Goal: Navigation & Orientation: Find specific page/section

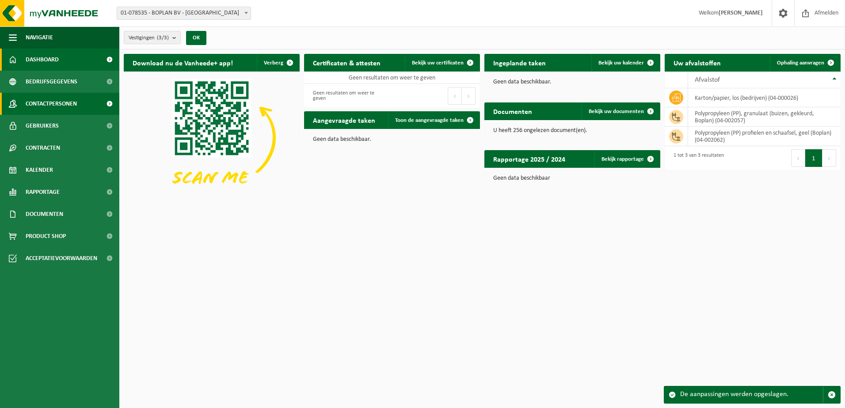
click at [51, 103] on span "Contactpersonen" at bounding box center [51, 104] width 51 height 22
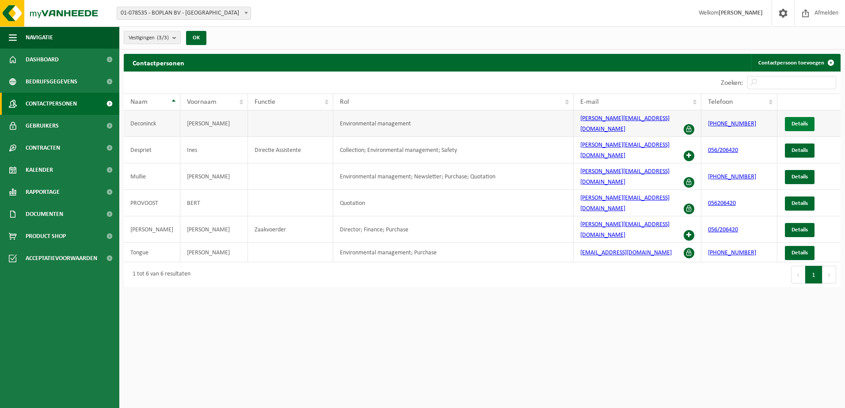
click at [809, 119] on link "Details" at bounding box center [800, 124] width 30 height 14
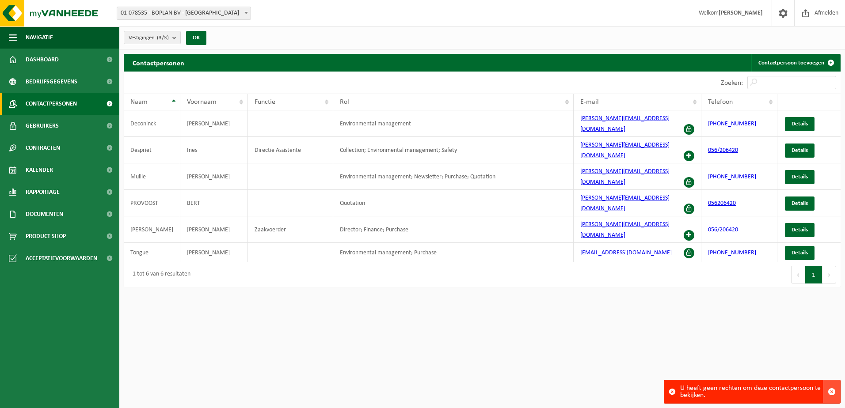
click at [832, 388] on button "button" at bounding box center [831, 391] width 17 height 23
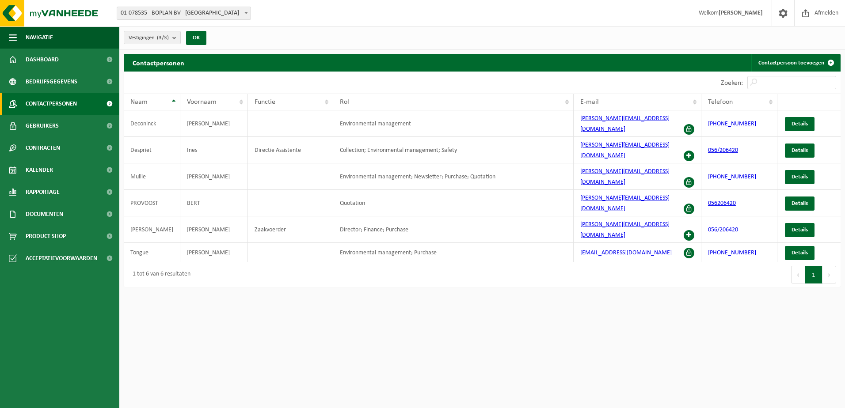
click at [589, 310] on html "Vestiging: 01-078535 - BOPLAN BV - MOORSELE 10-992357 - BOPLAN BV - MOORSELE 10…" at bounding box center [422, 204] width 845 height 408
click at [782, 11] on span at bounding box center [782, 13] width 13 height 26
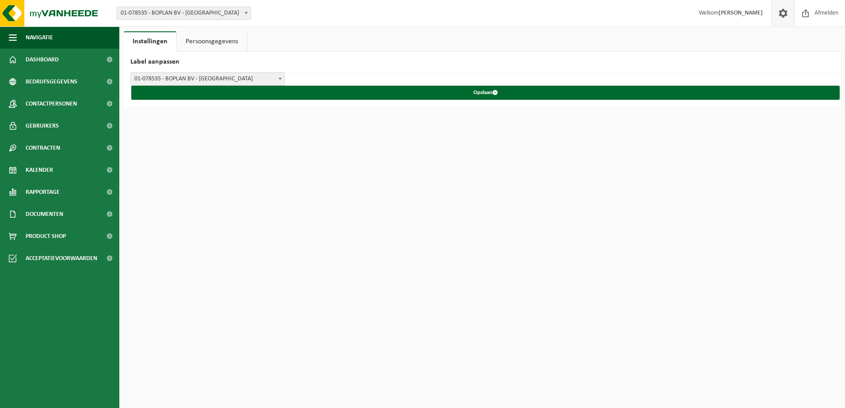
click at [219, 42] on link "Persoonsgegevens" at bounding box center [212, 41] width 70 height 20
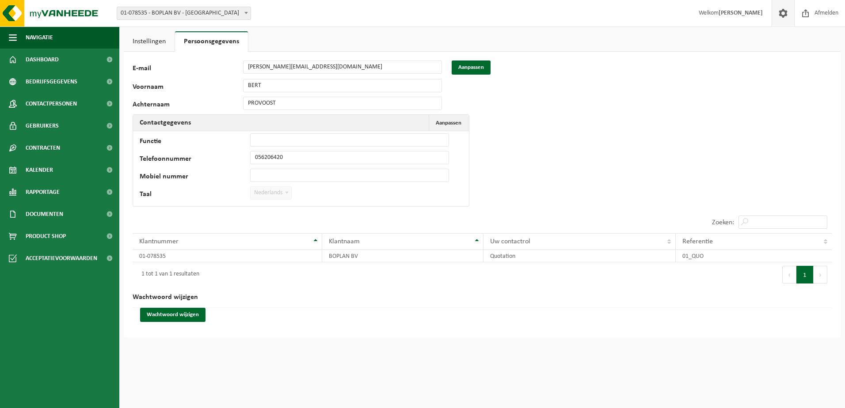
click at [147, 43] on link "Instellingen" at bounding box center [149, 41] width 51 height 20
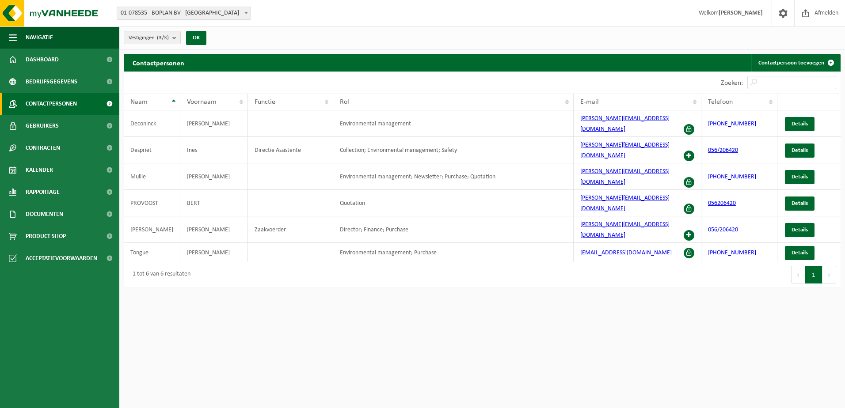
click at [366, 336] on html "Vestiging: 01-078535 - BOPLAN BV - MOORSELE 10-992357 - BOPLAN BV - MOORSELE 10…" at bounding box center [422, 204] width 845 height 408
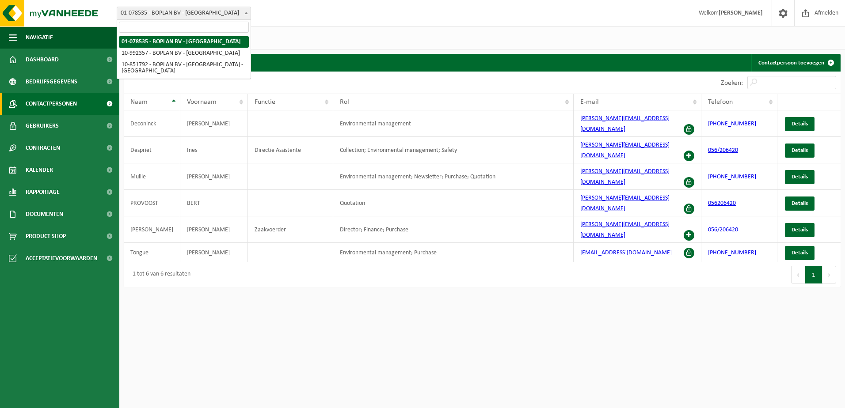
click at [219, 11] on span "01-078535 - BOPLAN BV - [GEOGRAPHIC_DATA]" at bounding box center [183, 13] width 133 height 12
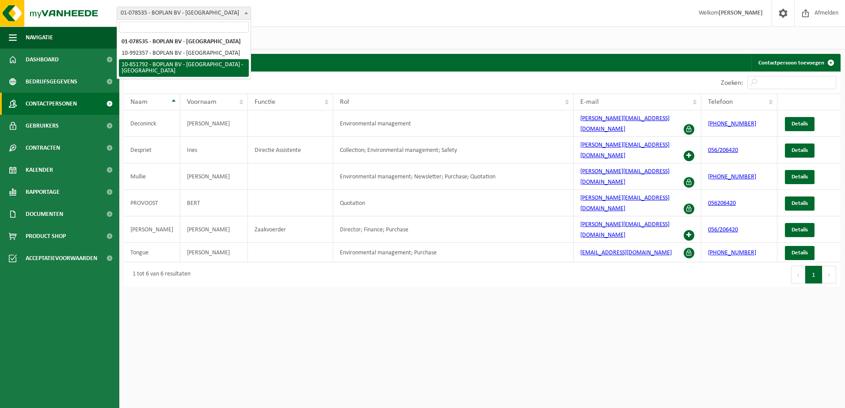
select select "97983"
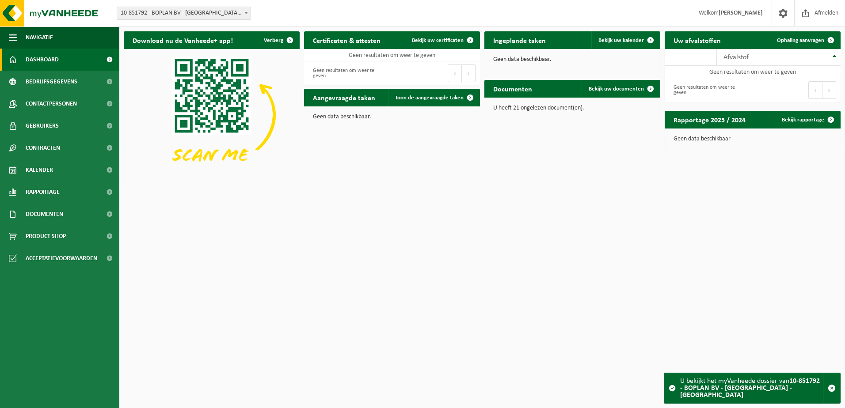
click at [232, 12] on span "10-851792 - BOPLAN BV - [GEOGRAPHIC_DATA] - [GEOGRAPHIC_DATA]" at bounding box center [183, 13] width 133 height 12
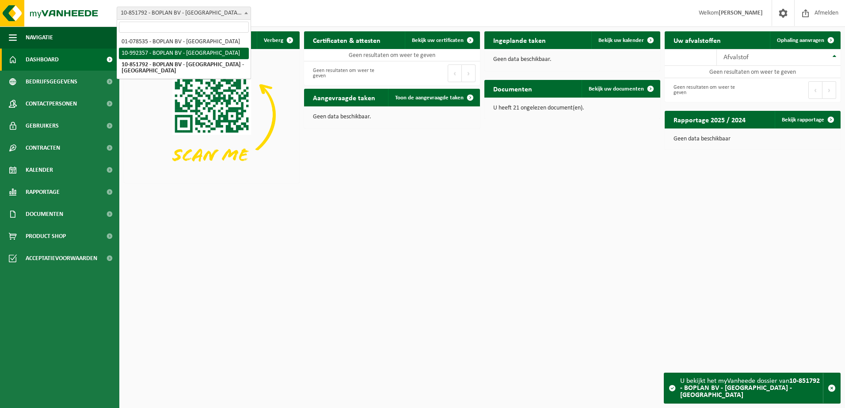
select select "170269"
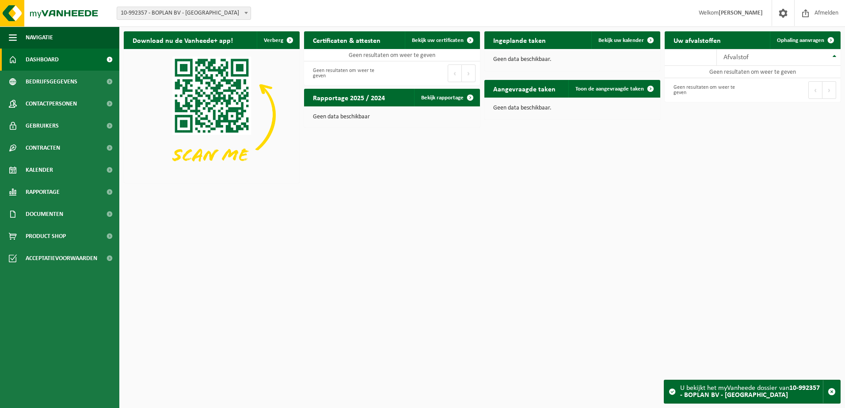
click at [220, 11] on span "10-992357 - BOPLAN BV - [GEOGRAPHIC_DATA]" at bounding box center [183, 13] width 133 height 12
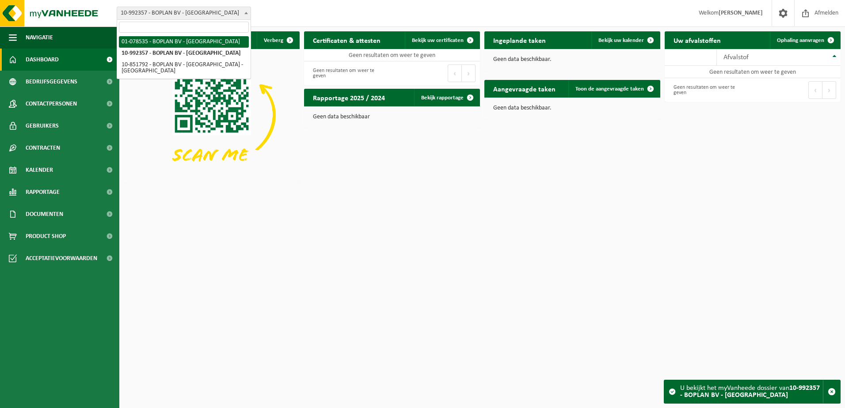
select select "92349"
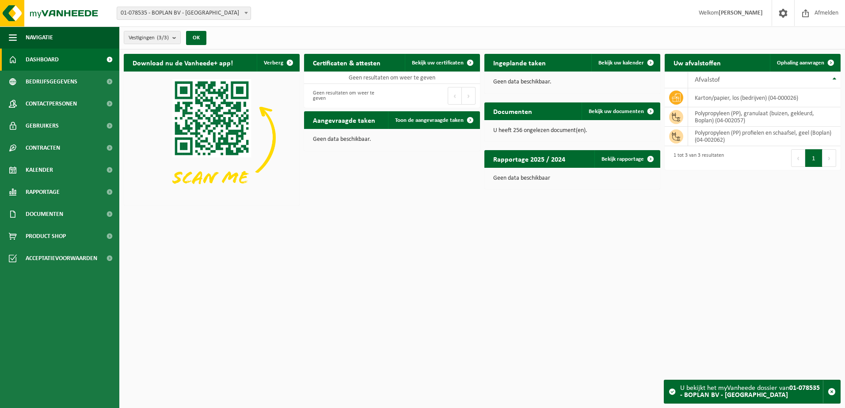
click at [204, 22] on div "Vestiging: 01-078535 - BOPLAN BV - MOORSELE 10-992357 - BOPLAN BV - MOORSELE 10…" at bounding box center [422, 13] width 845 height 27
click at [204, 16] on span "01-078535 - BOPLAN BV - [GEOGRAPHIC_DATA]" at bounding box center [183, 13] width 133 height 12
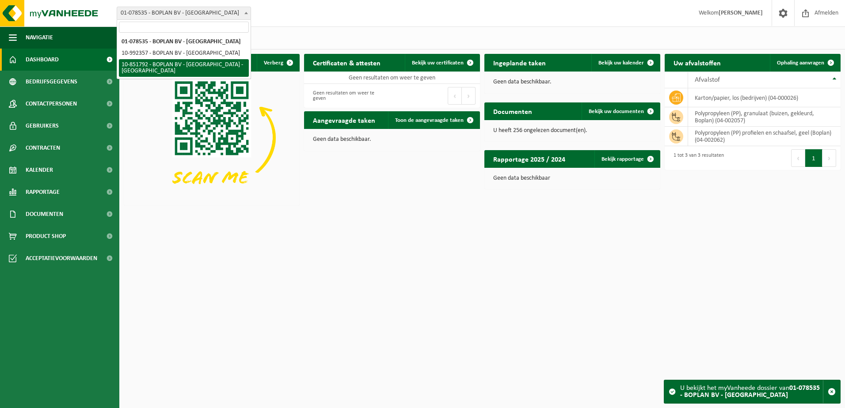
select select "97983"
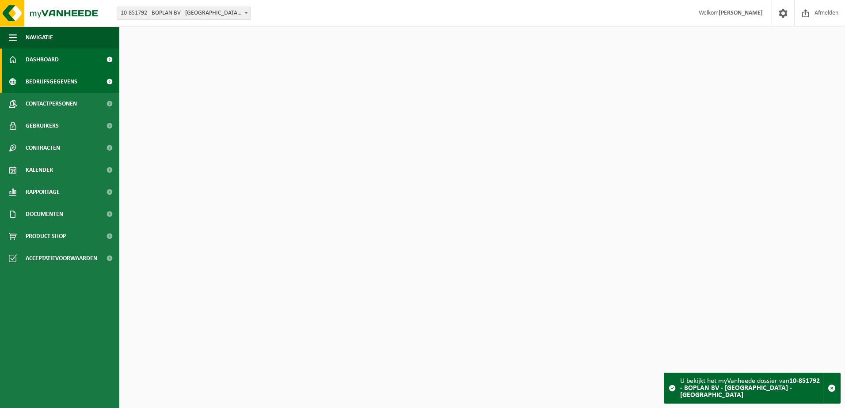
click at [61, 81] on span "Bedrijfsgegevens" at bounding box center [52, 82] width 52 height 22
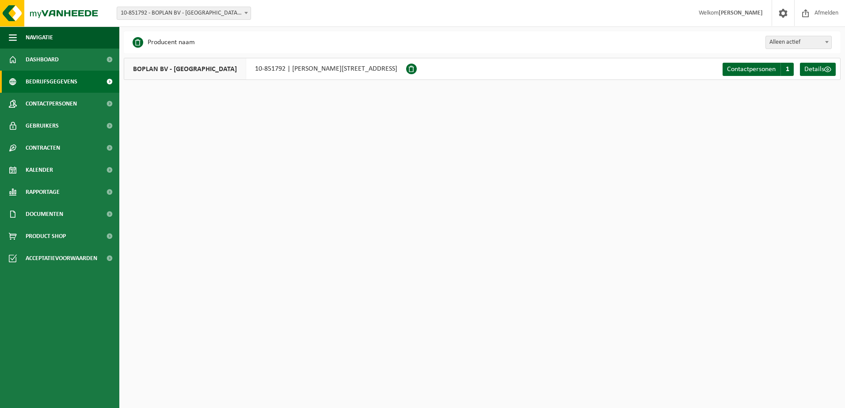
click at [61, 103] on span "Contactpersonen" at bounding box center [51, 104] width 51 height 22
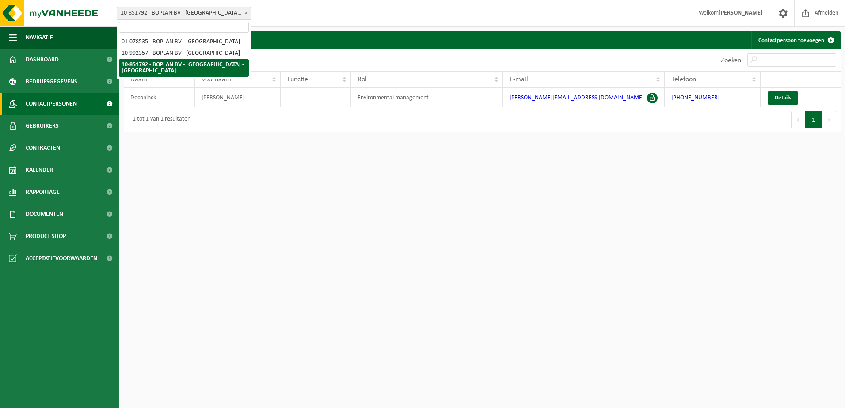
click at [213, 16] on span "10-851792 - BOPLAN BV - [GEOGRAPHIC_DATA] - [GEOGRAPHIC_DATA]" at bounding box center [183, 13] width 133 height 12
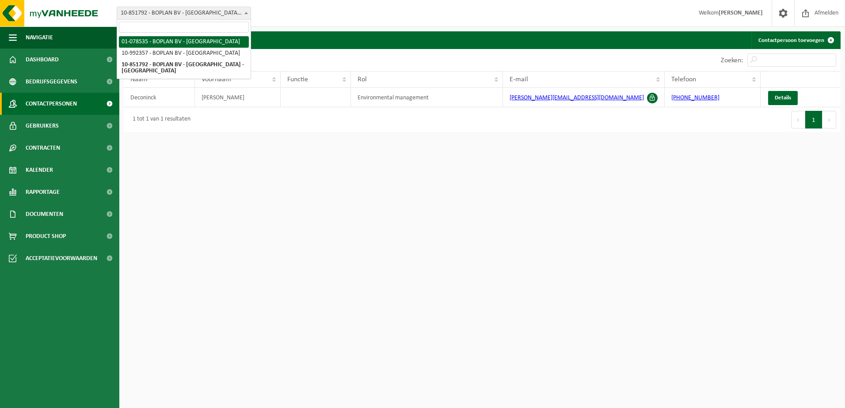
select select "92349"
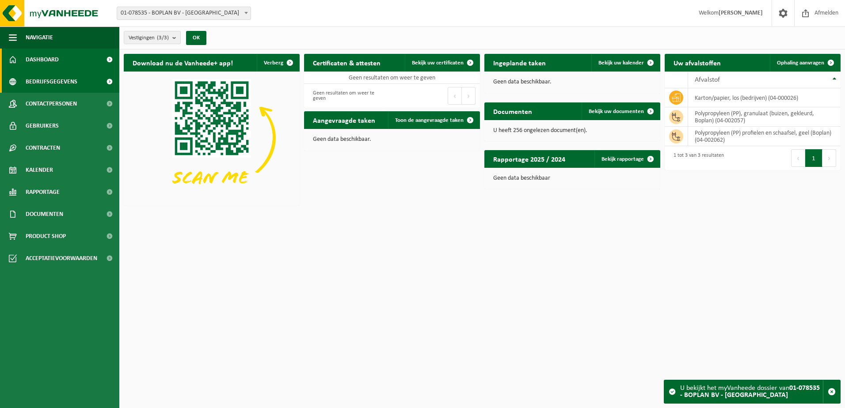
click at [65, 84] on span "Bedrijfsgegevens" at bounding box center [52, 82] width 52 height 22
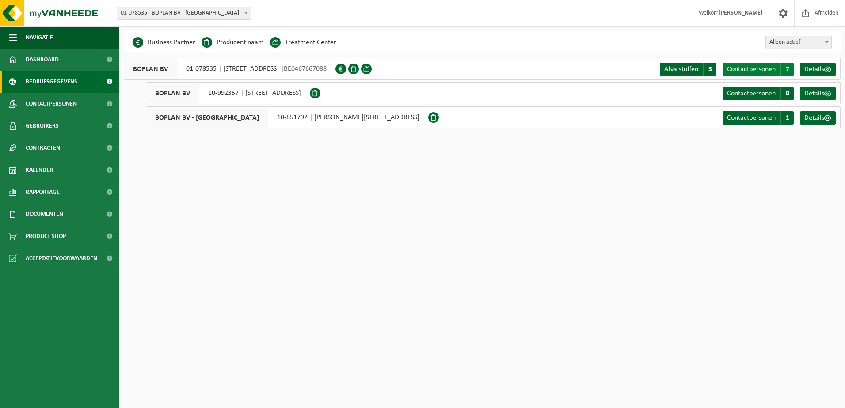
click at [757, 70] on span "Contactpersonen" at bounding box center [751, 69] width 49 height 7
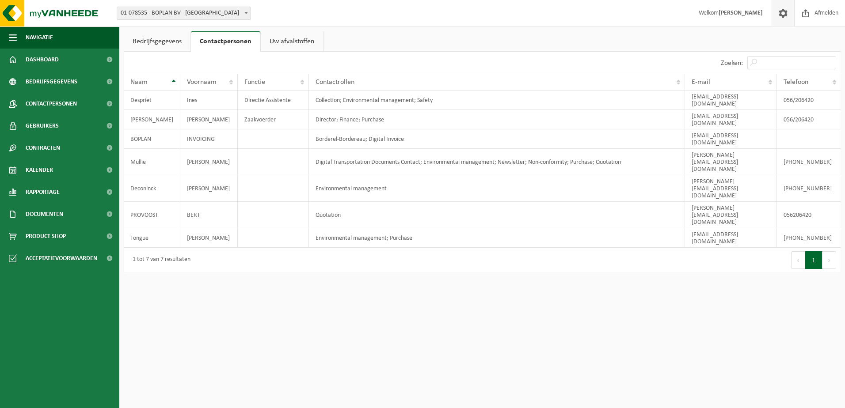
click at [772, 16] on link at bounding box center [782, 13] width 23 height 26
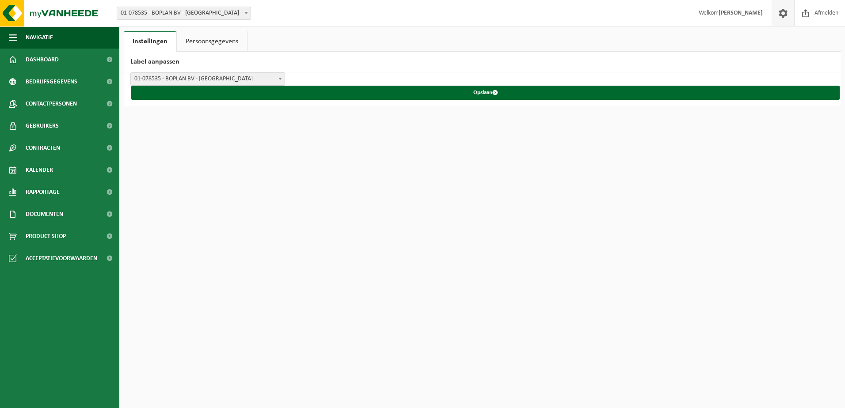
click at [786, 15] on span at bounding box center [782, 13] width 13 height 26
click at [10, 11] on img at bounding box center [53, 13] width 106 height 27
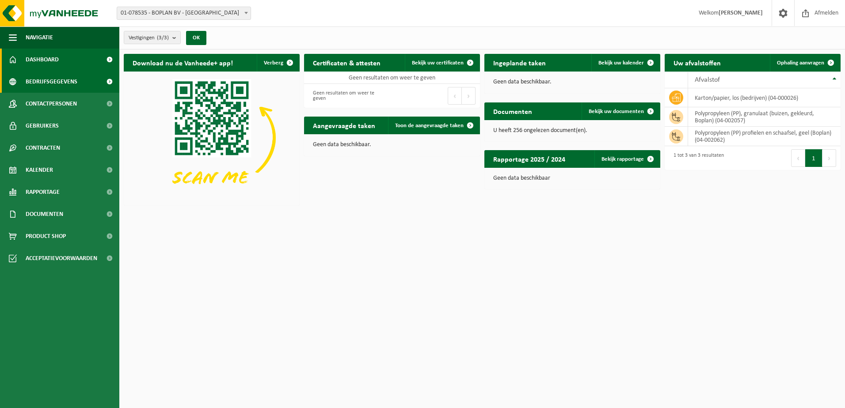
click at [75, 85] on span "Bedrijfsgegevens" at bounding box center [52, 82] width 52 height 22
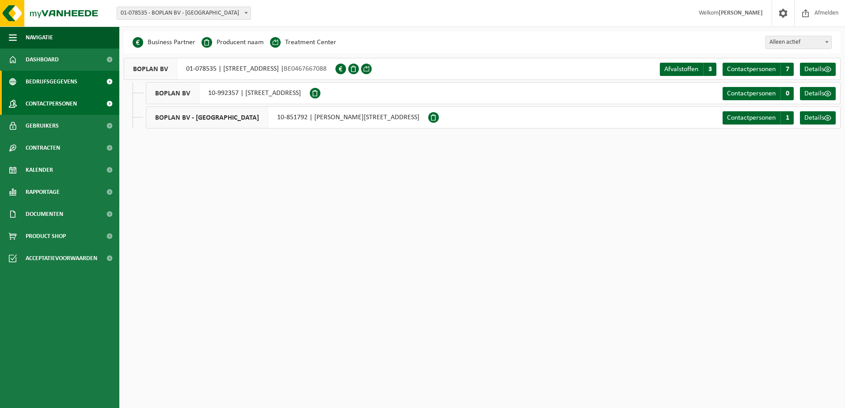
click at [79, 103] on link "Contactpersonen" at bounding box center [59, 104] width 119 height 22
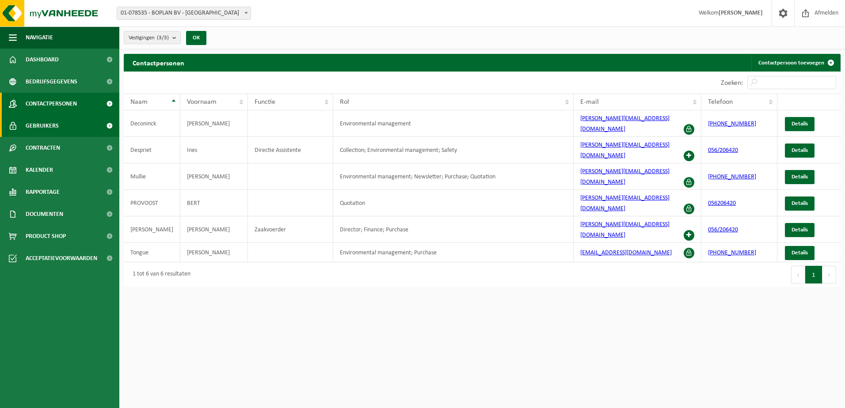
click at [73, 124] on link "Gebruikers" at bounding box center [59, 126] width 119 height 22
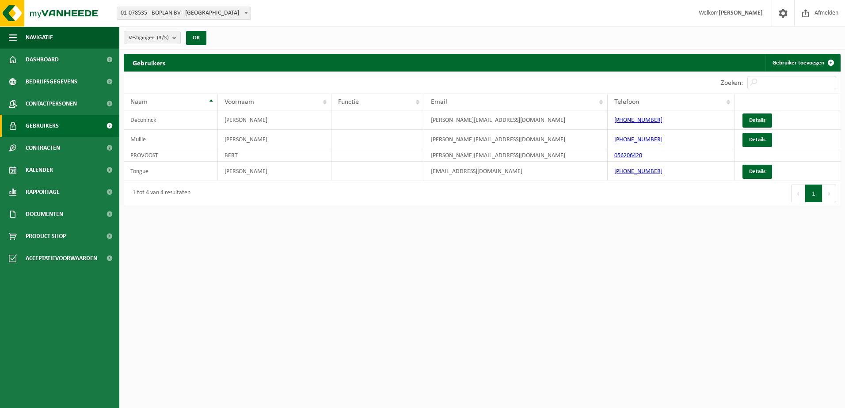
click at [61, 124] on link "Gebruikers" at bounding box center [59, 126] width 119 height 22
click at [58, 103] on span "Contactpersonen" at bounding box center [51, 104] width 51 height 22
